Goal: Find specific page/section: Find specific page/section

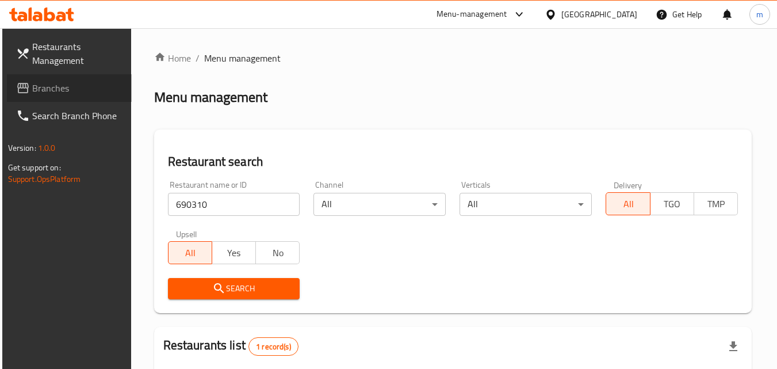
click at [72, 86] on span "Branches" at bounding box center [77, 88] width 91 height 14
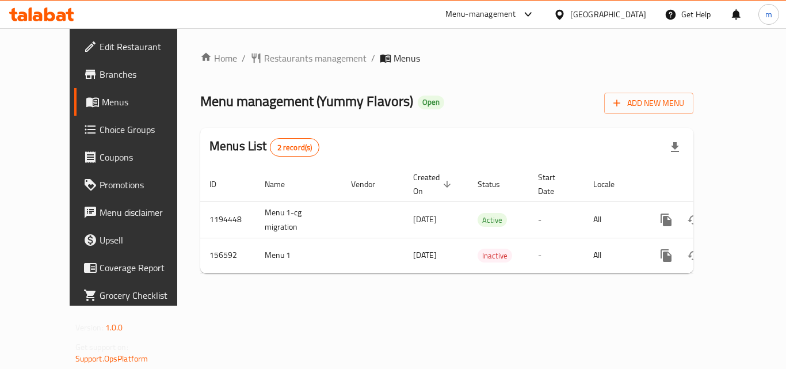
click at [270, 60] on span "Restaurants management" at bounding box center [315, 58] width 102 height 14
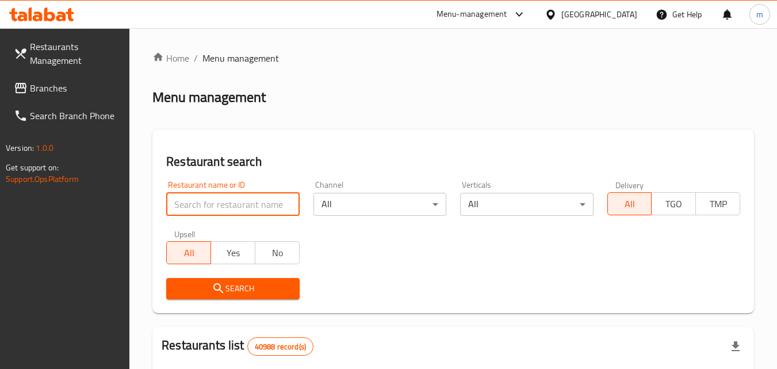
click at [227, 202] on input "search" at bounding box center [232, 204] width 133 height 23
paste input "614818"
type input "614818"
click button "Search" at bounding box center [232, 288] width 133 height 21
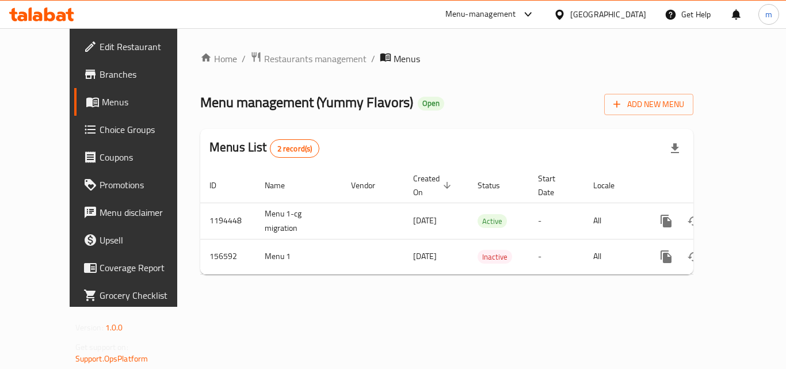
click at [99, 129] on span "Choice Groups" at bounding box center [145, 129] width 92 height 14
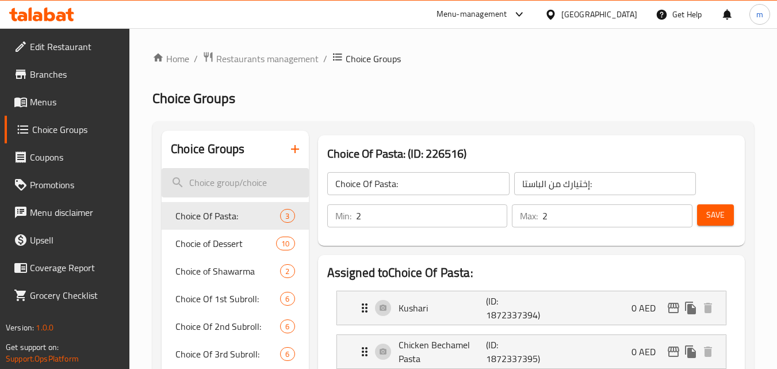
click at [219, 188] on input "search" at bounding box center [235, 182] width 147 height 29
type input "c"
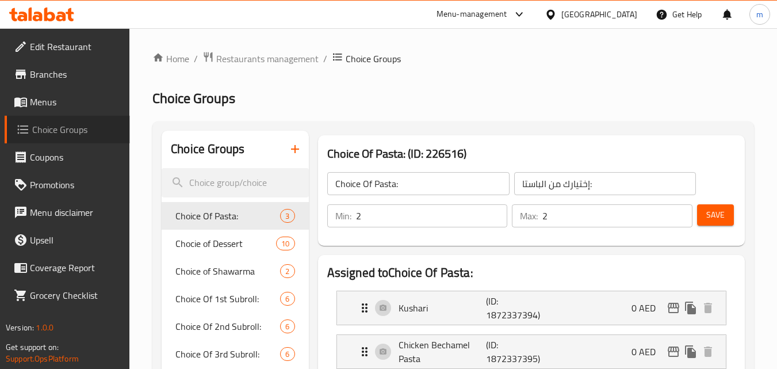
click at [55, 133] on span "Choice Groups" at bounding box center [76, 129] width 89 height 14
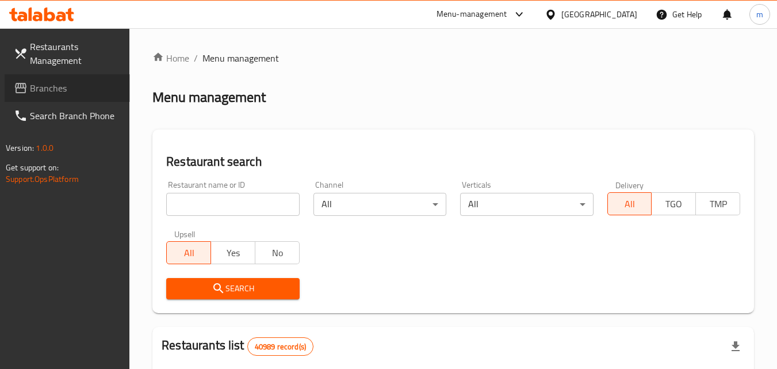
click at [79, 79] on link "Branches" at bounding box center [67, 88] width 125 height 28
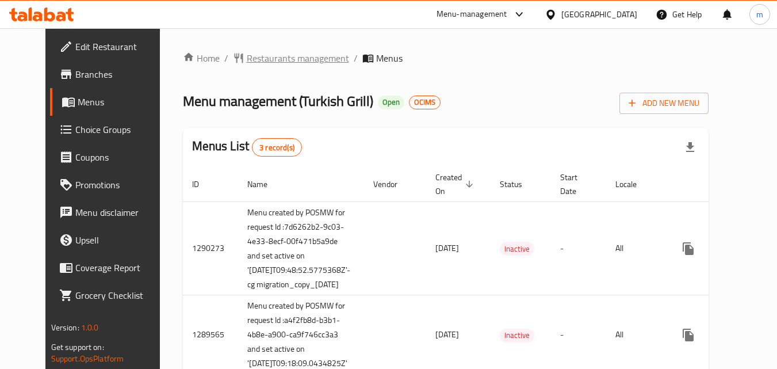
click at [279, 57] on span "Restaurants management" at bounding box center [298, 58] width 102 height 14
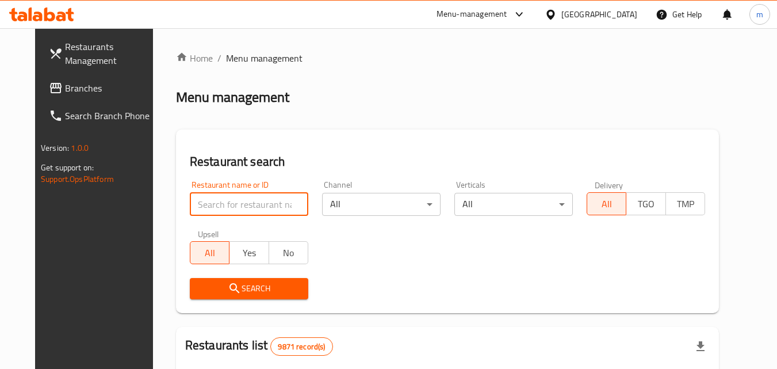
click at [235, 202] on input "search" at bounding box center [249, 204] width 118 height 23
paste input "172"
type input "172"
click button "Search" at bounding box center [249, 288] width 118 height 21
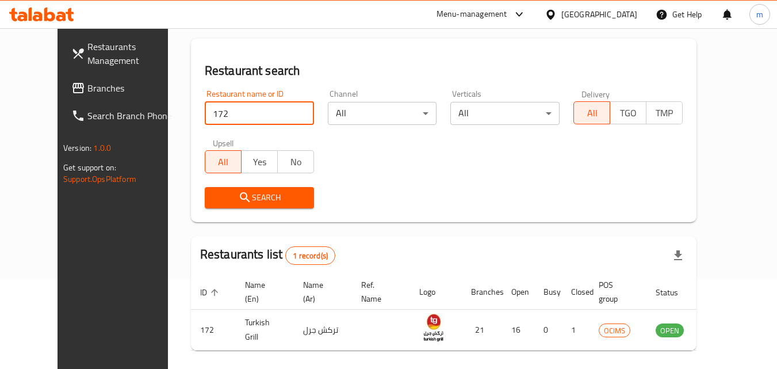
scroll to position [135, 0]
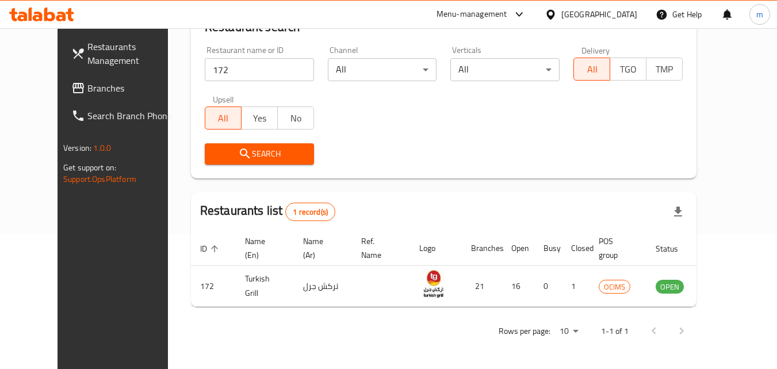
click at [617, 9] on div "Kuwait" at bounding box center [590, 15] width 111 height 28
click at [629, 16] on div "Kuwait" at bounding box center [599, 14] width 76 height 13
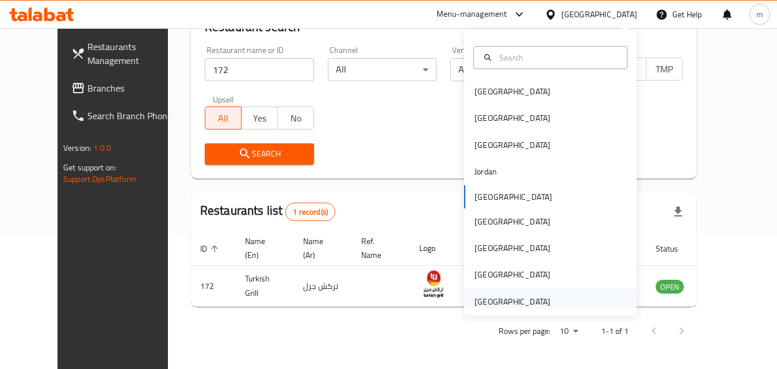
click at [508, 298] on div "[GEOGRAPHIC_DATA]" at bounding box center [512, 301] width 76 height 13
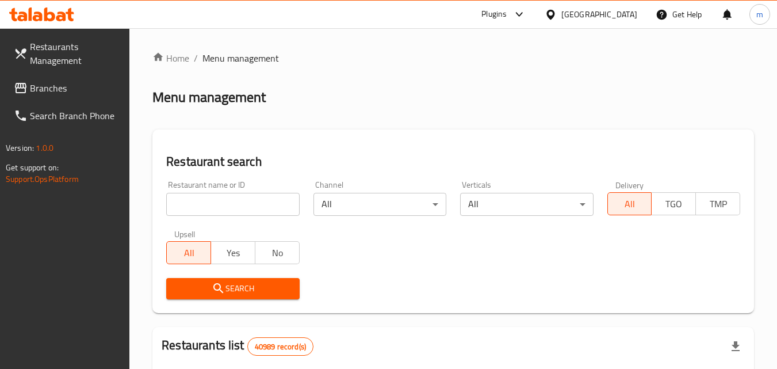
click at [83, 85] on span "Branches" at bounding box center [75, 88] width 91 height 14
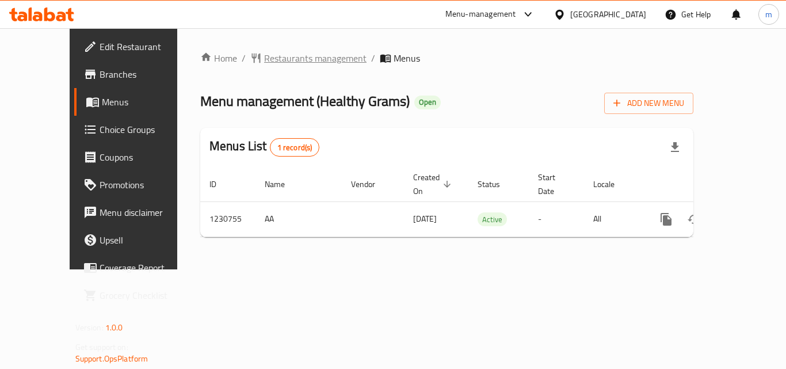
click at [267, 55] on span "Restaurants management" at bounding box center [315, 58] width 102 height 14
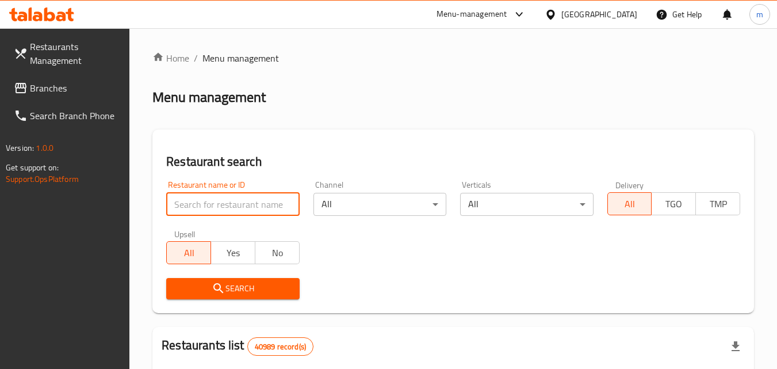
click at [227, 204] on input "search" at bounding box center [232, 204] width 133 height 23
paste input "677230"
type input "677230"
click button "Search" at bounding box center [232, 288] width 133 height 21
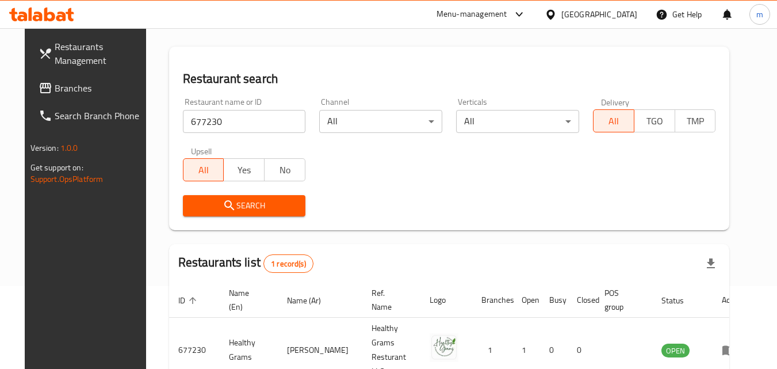
scroll to position [135, 0]
